Goal: Contribute content: Add original content to the website for others to see

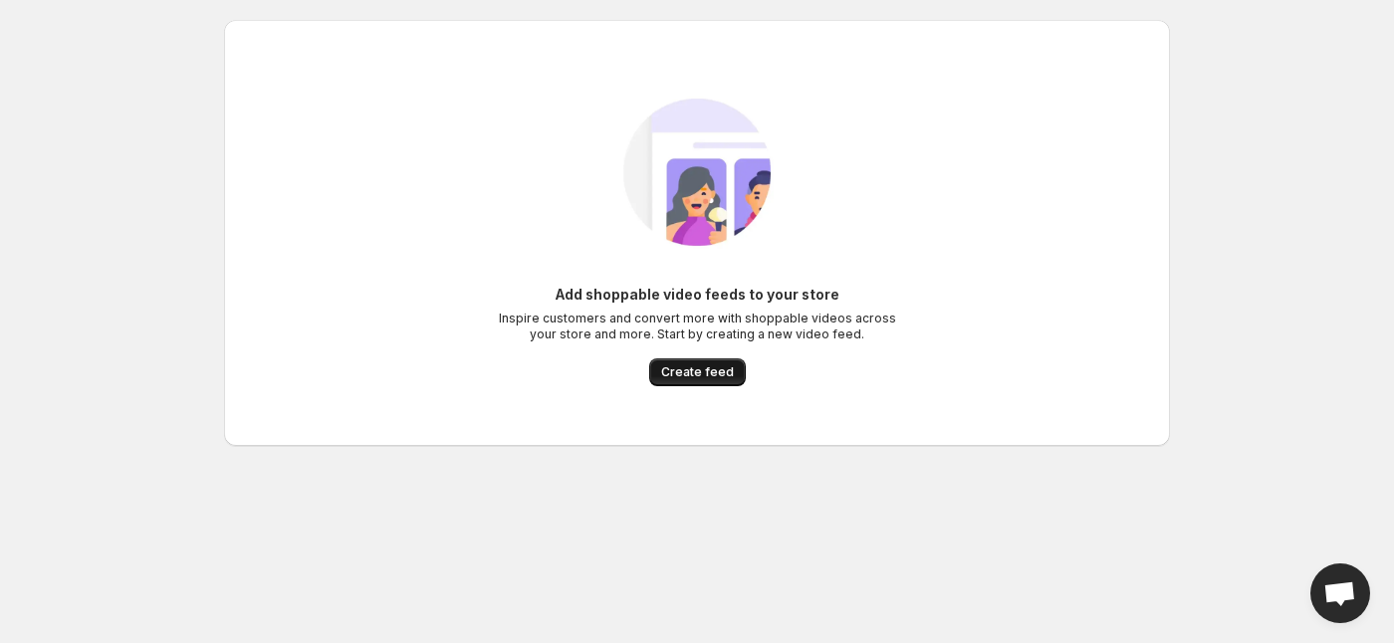
click at [698, 376] on span "Create feed" at bounding box center [697, 372] width 73 height 16
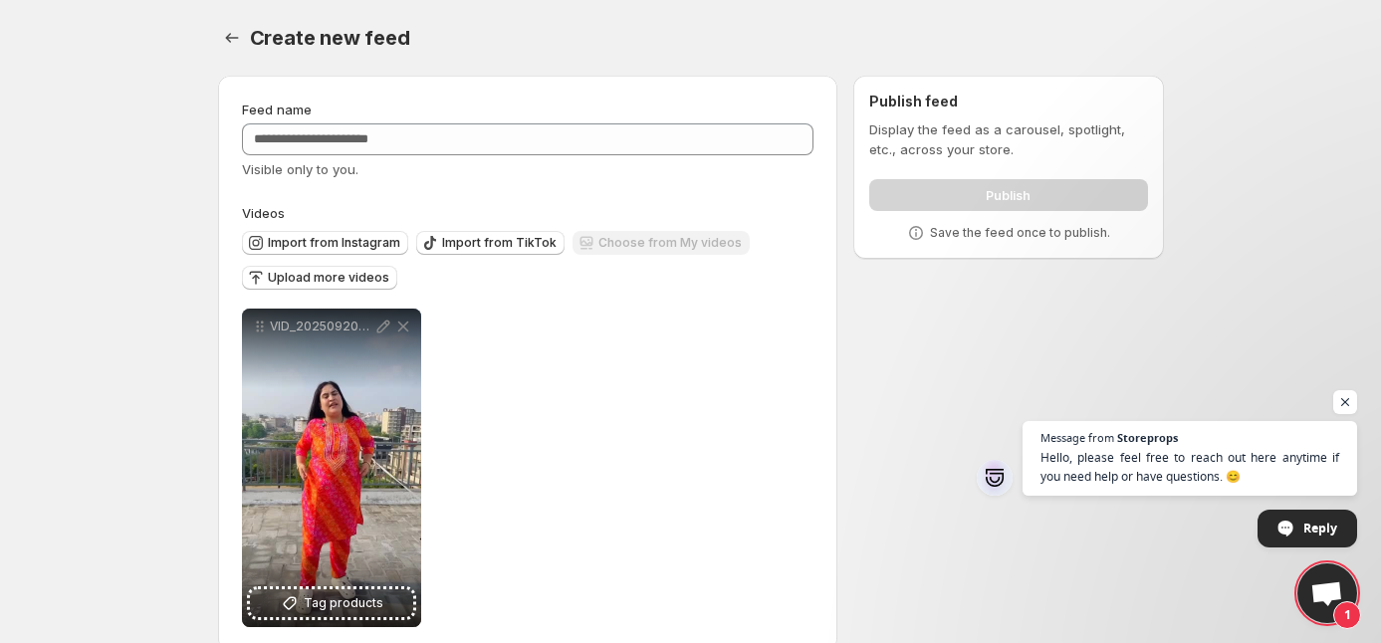
scroll to position [33, 0]
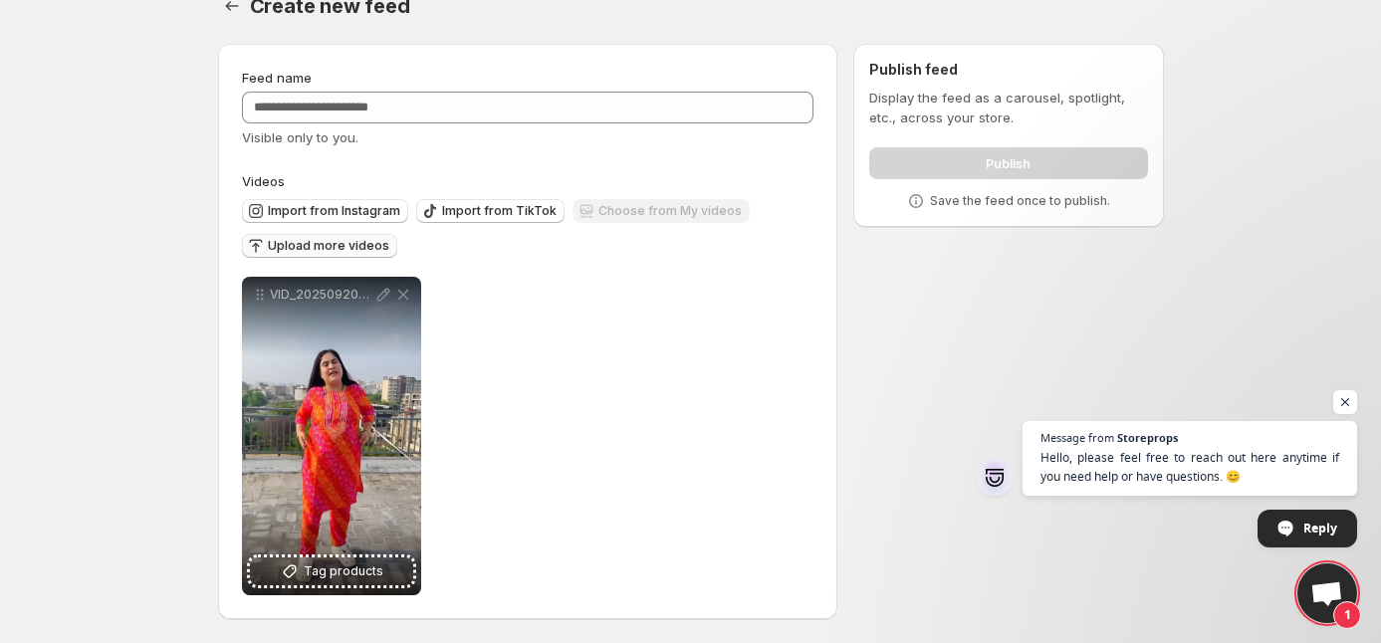
click at [340, 238] on span "Upload more videos" at bounding box center [328, 246] width 121 height 16
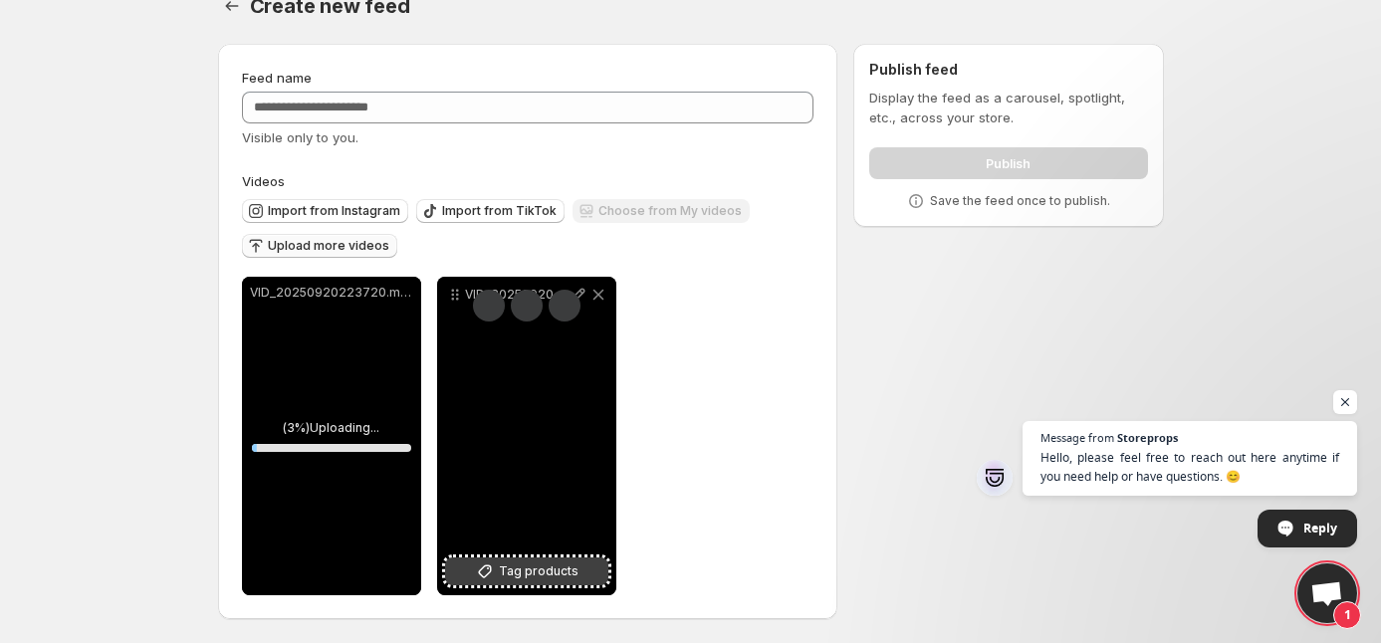
click at [536, 571] on span "Tag products" at bounding box center [539, 571] width 80 height 20
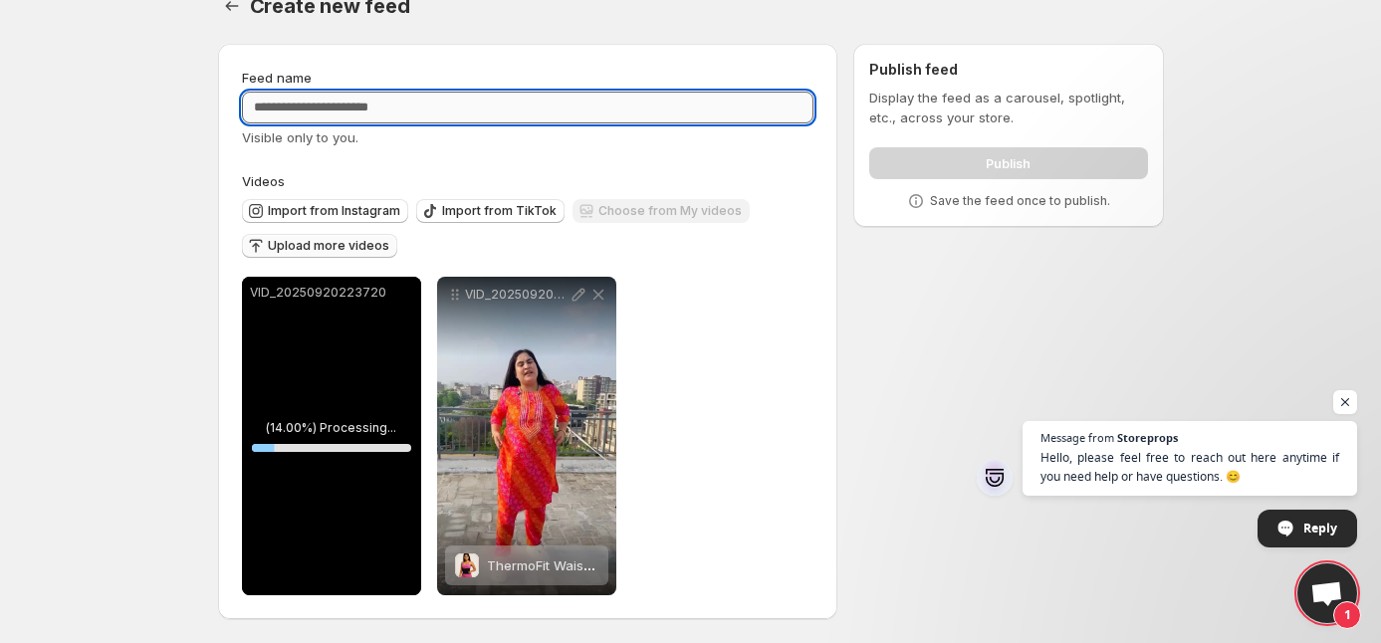
click at [595, 113] on input "Feed name" at bounding box center [528, 108] width 572 height 32
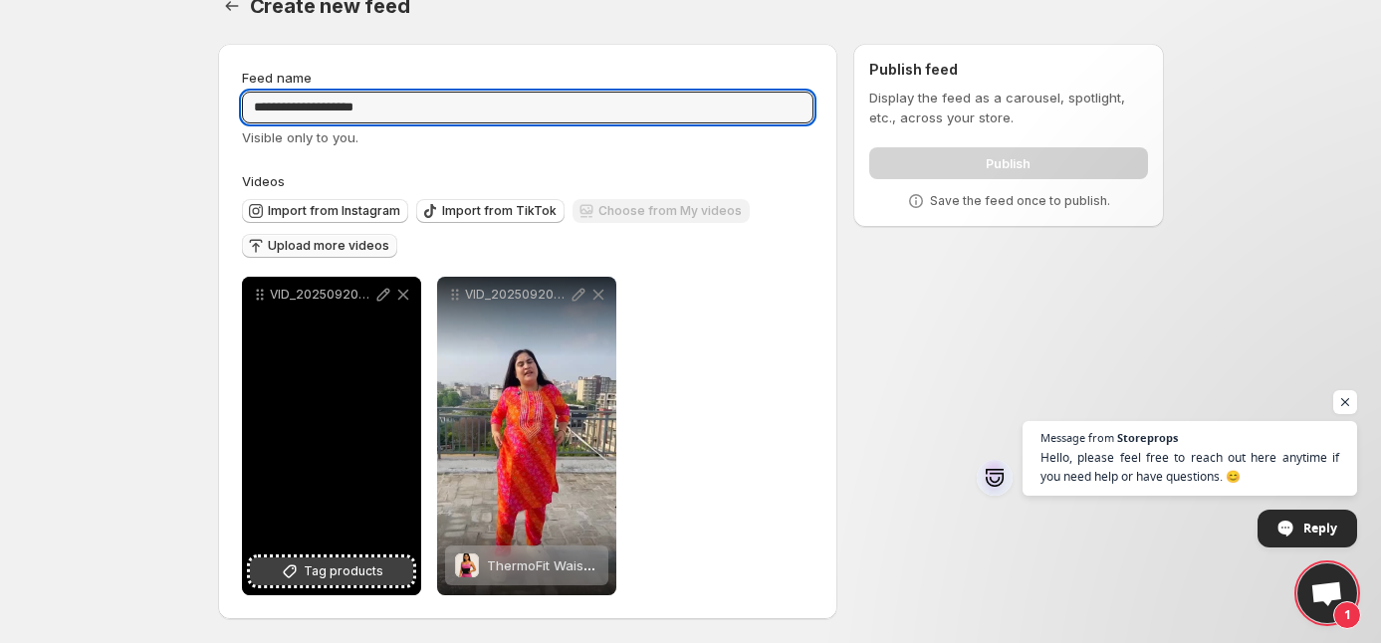
type input "**********"
click at [378, 561] on span "Tag products" at bounding box center [344, 571] width 80 height 20
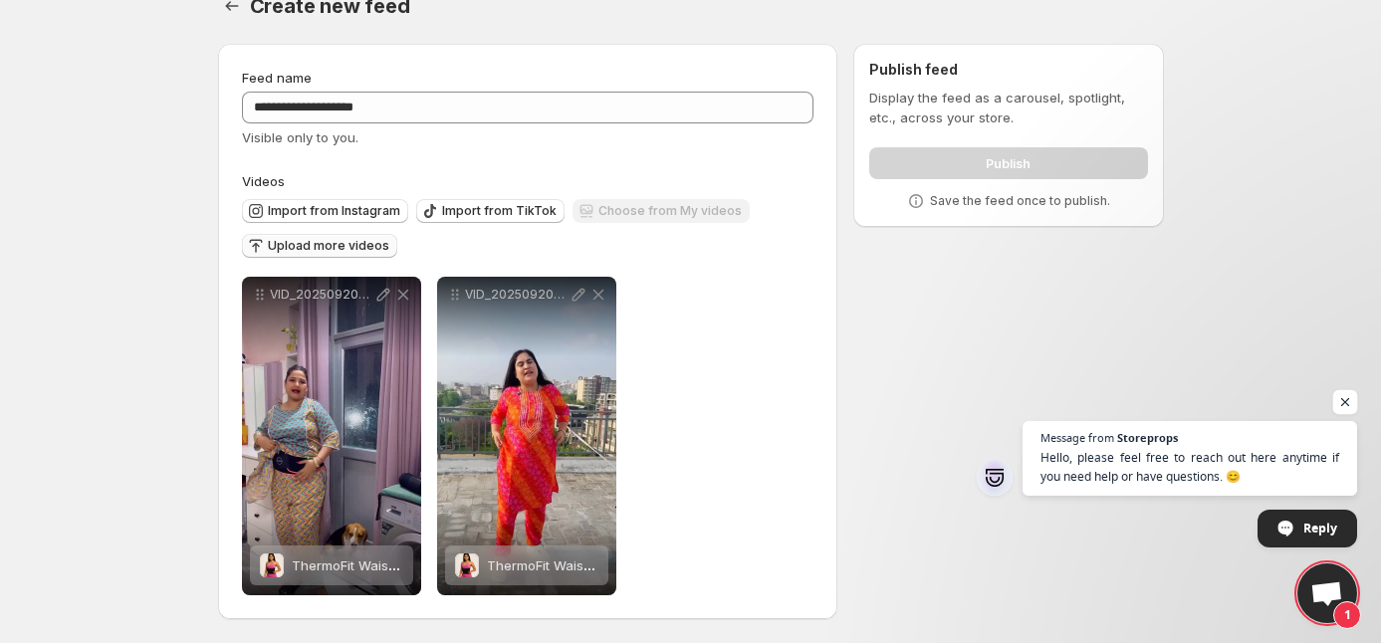
click at [1344, 394] on span "Open chat" at bounding box center [1345, 402] width 25 height 25
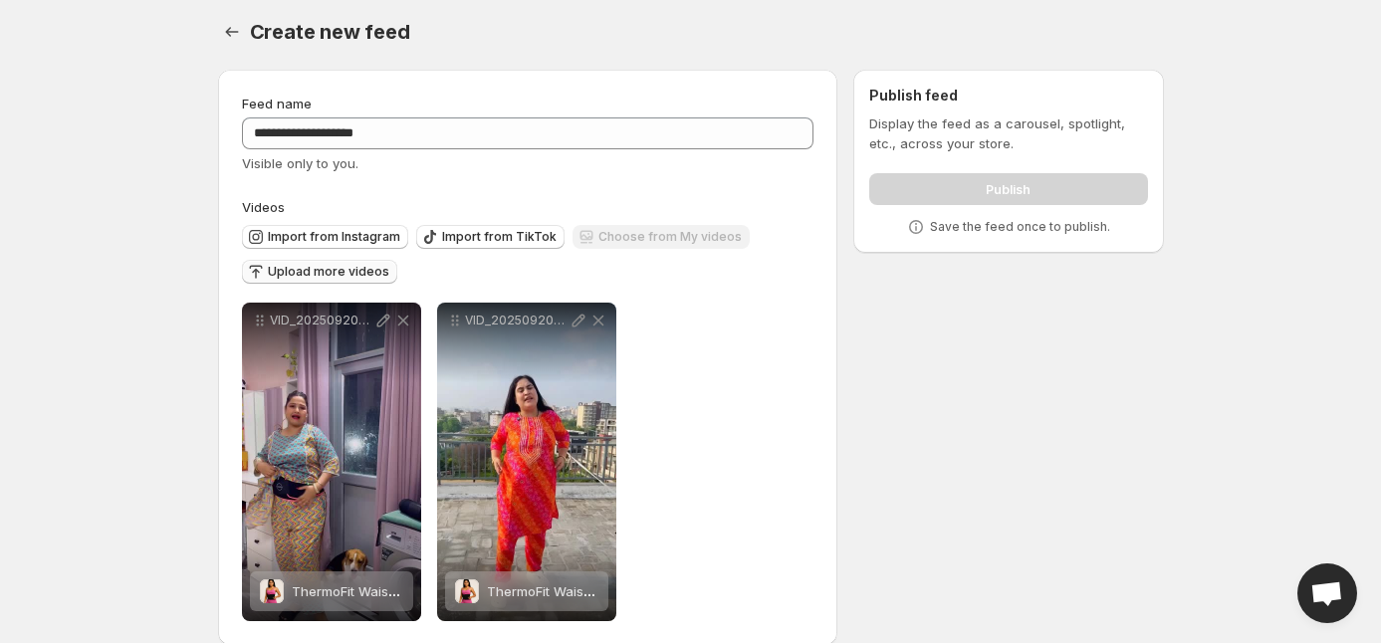
scroll to position [0, 0]
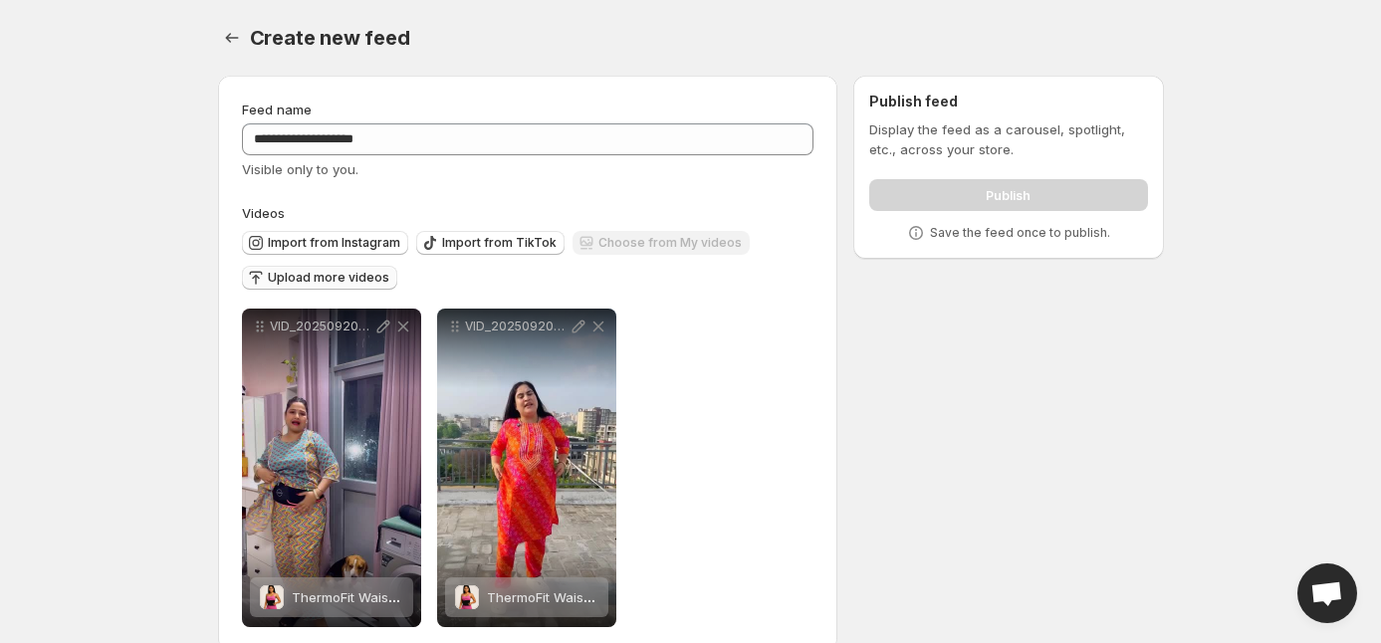
click at [1100, 209] on div "Publish" at bounding box center [1008, 191] width 278 height 40
click at [1003, 182] on div "Publish" at bounding box center [1008, 191] width 278 height 40
drag, startPoint x: 1003, startPoint y: 182, endPoint x: 1115, endPoint y: 234, distance: 122.9
click at [1115, 234] on div "Display the feed as a carousel, spotlight, etc., across your store. Publish Sav…" at bounding box center [1008, 180] width 278 height 123
click at [1190, 267] on body "**********" at bounding box center [690, 321] width 1381 height 643
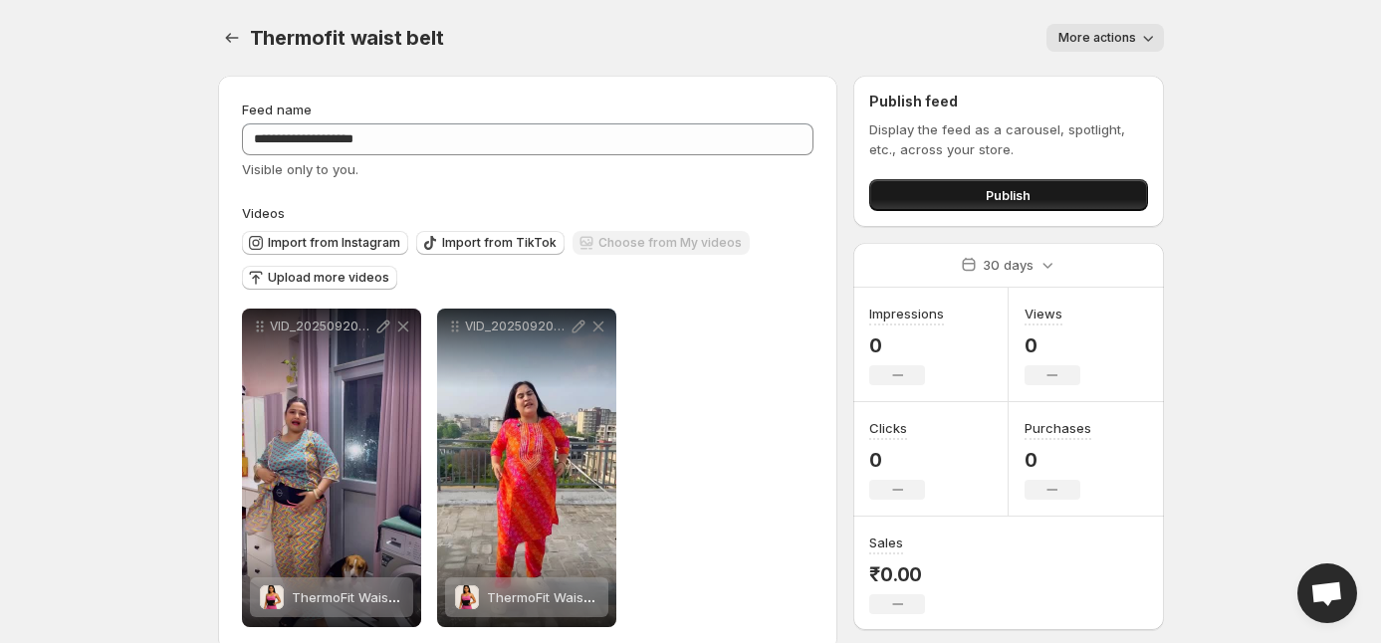
click at [1006, 193] on span "Publish" at bounding box center [1008, 195] width 45 height 20
click at [934, 187] on button "Publish" at bounding box center [1008, 195] width 278 height 32
